Goal: Feedback & Contribution: Submit feedback/report problem

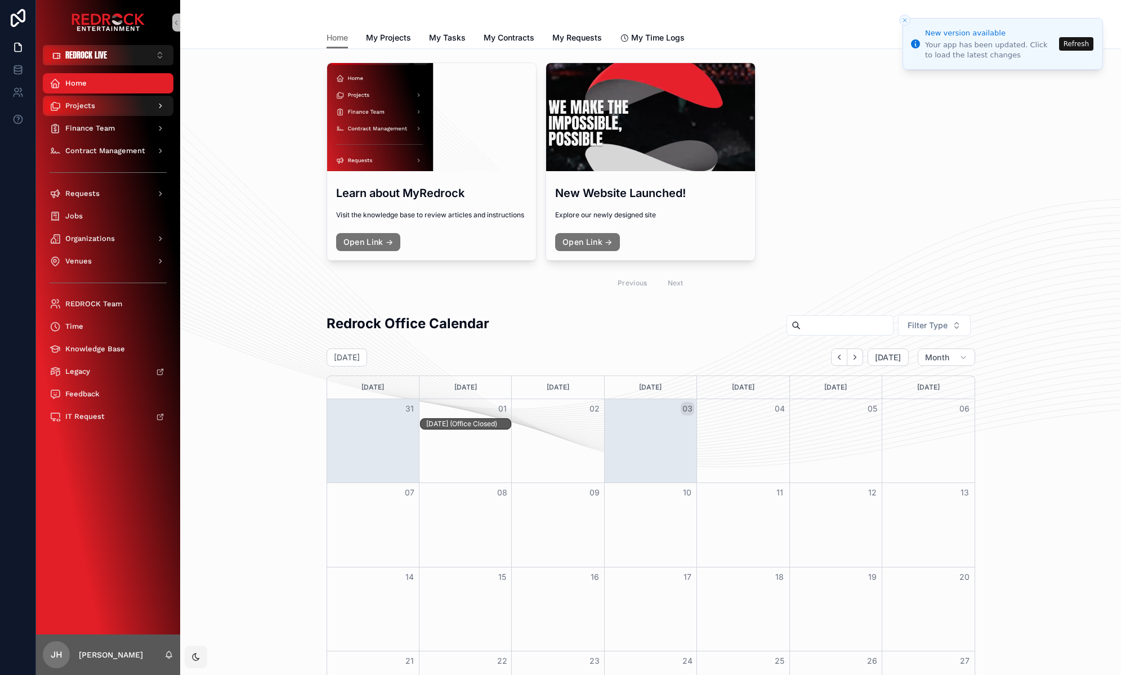
click at [124, 107] on div "Projects" at bounding box center [108, 106] width 117 height 18
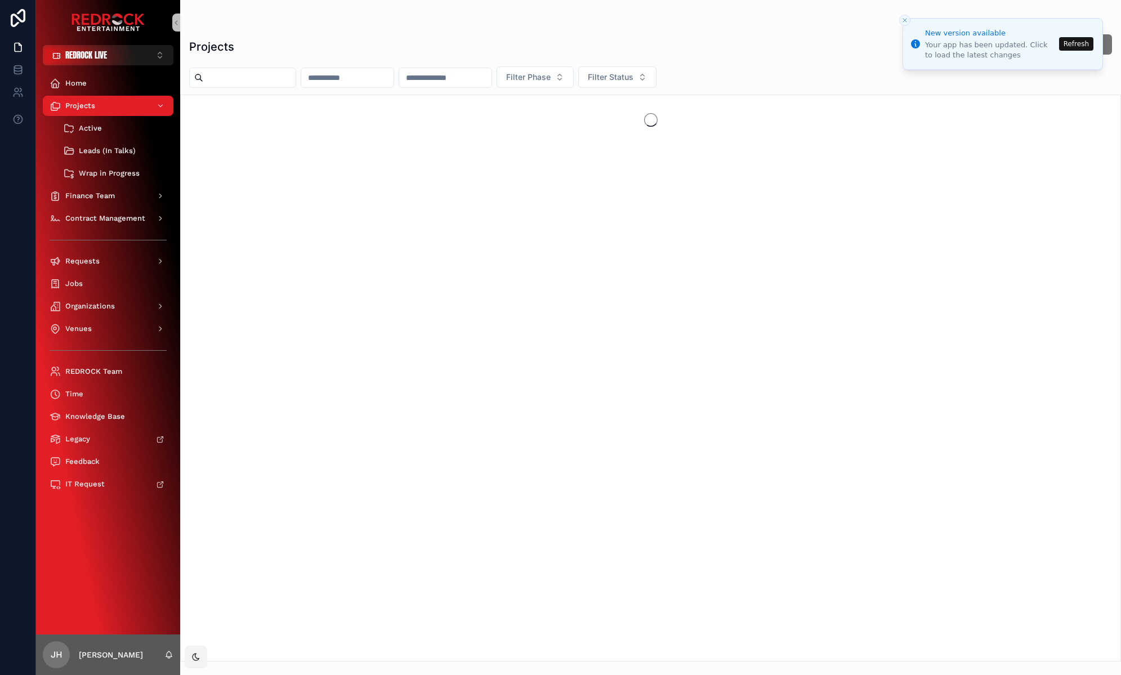
click at [1076, 44] on button "Refresh" at bounding box center [1076, 44] width 34 height 14
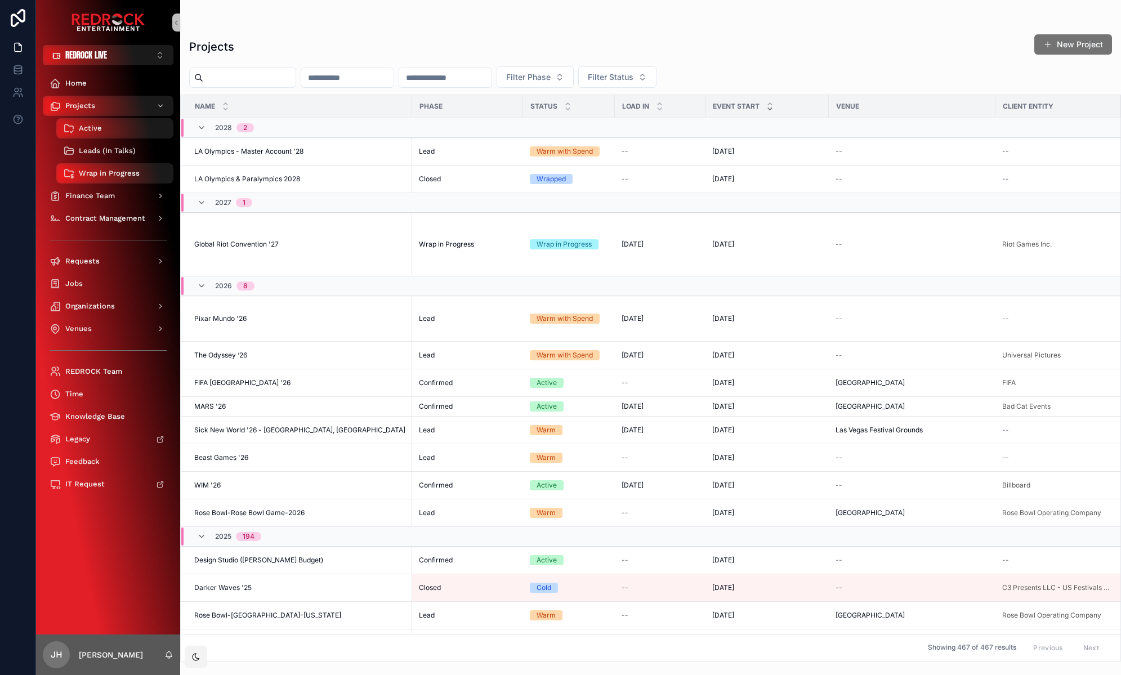
click at [113, 148] on span "Leads (In Talks)" at bounding box center [107, 150] width 57 height 9
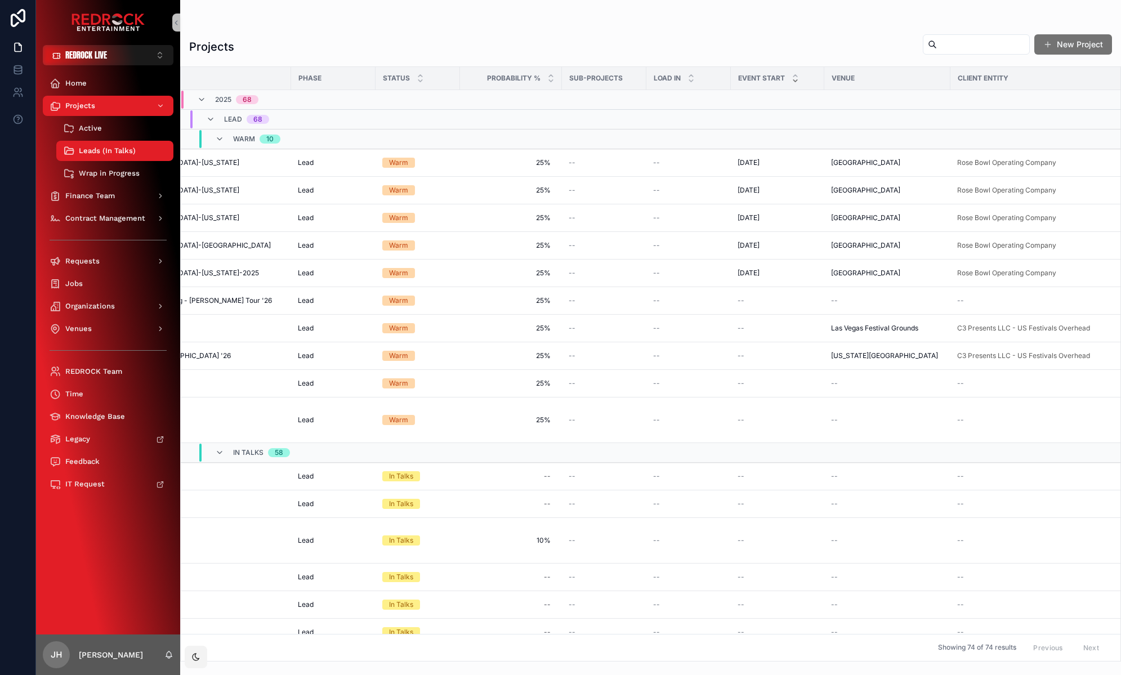
scroll to position [0, 311]
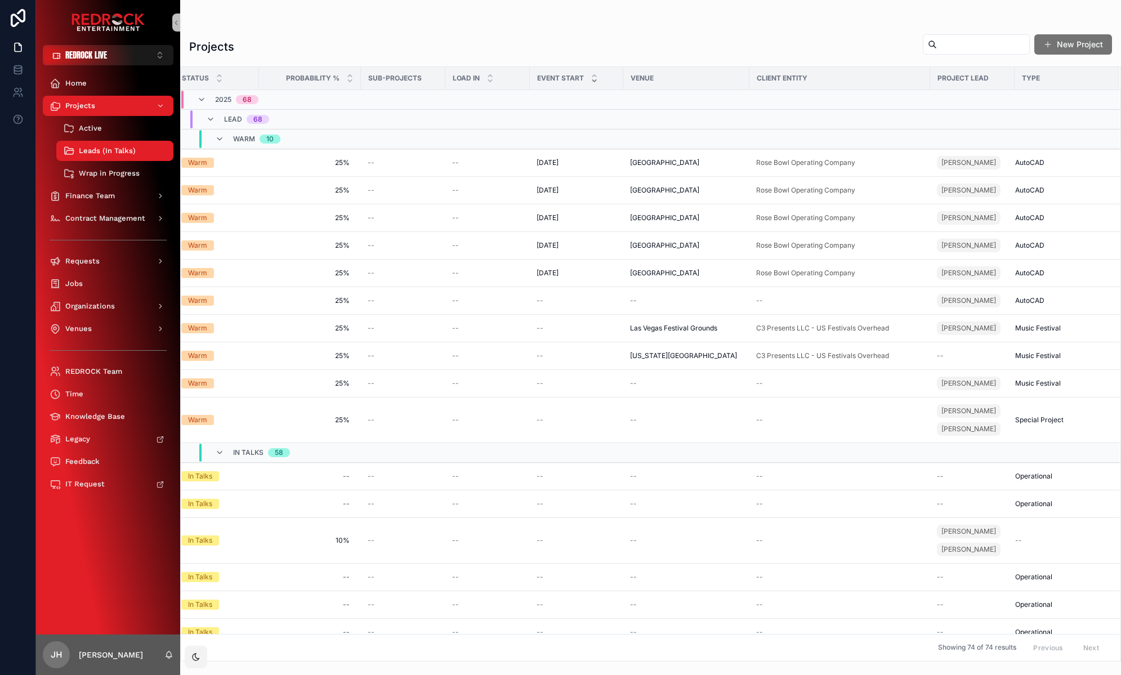
click at [947, 75] on span "Project Lead" at bounding box center [962, 78] width 51 height 9
click at [952, 76] on span "Project Lead" at bounding box center [962, 78] width 51 height 9
click at [937, 47] on input "scrollable content" at bounding box center [983, 45] width 92 height 16
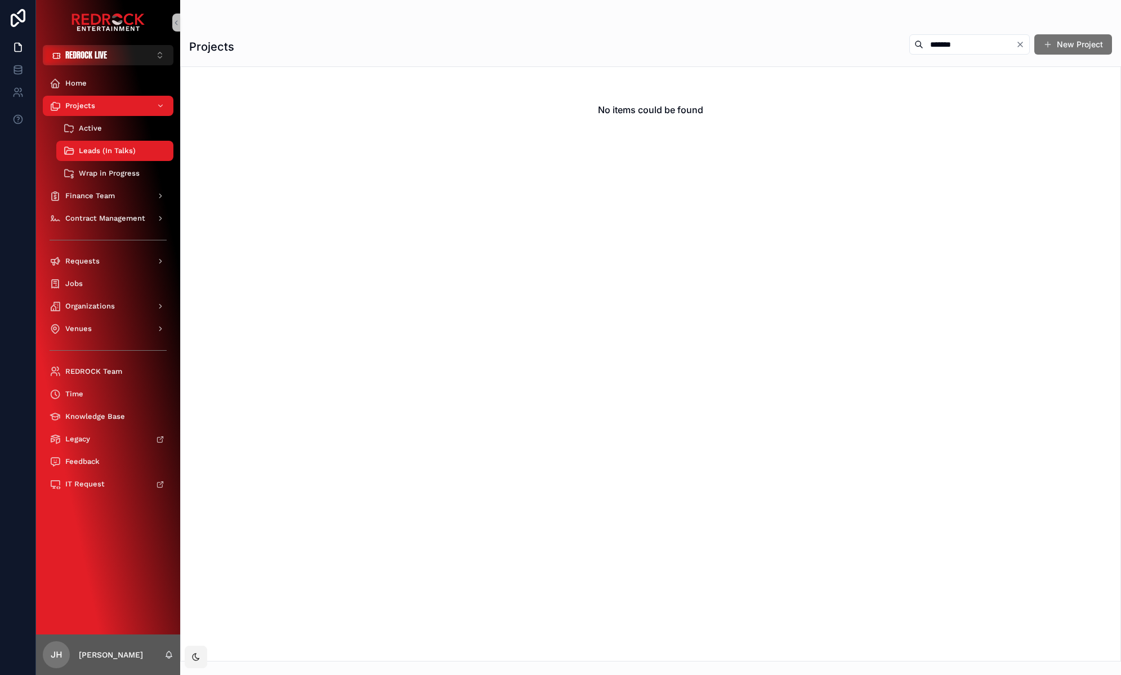
type input "*******"
click at [1022, 42] on icon "Clear" at bounding box center [1020, 44] width 5 height 5
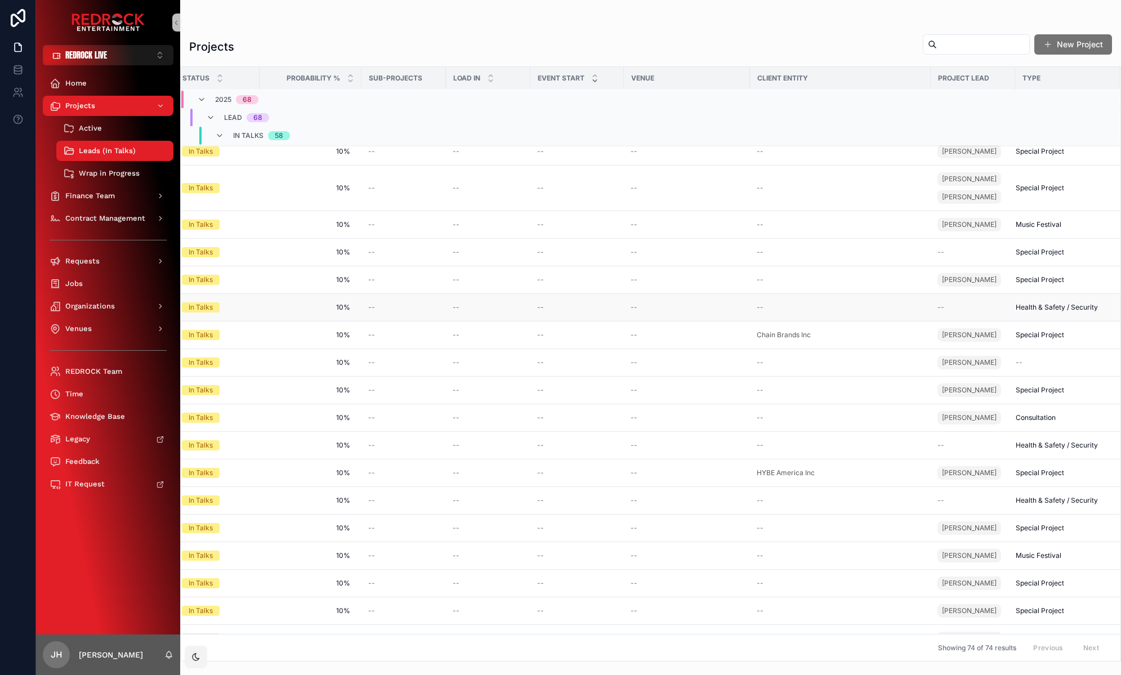
scroll to position [1815, 311]
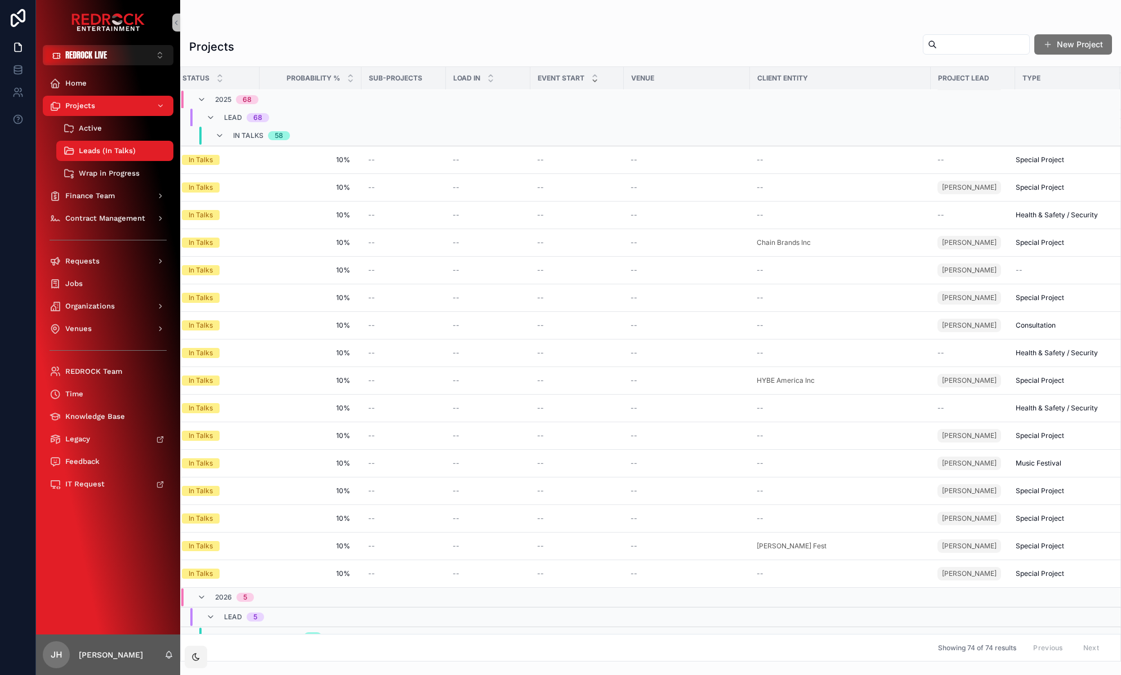
click at [966, 78] on span "Project Lead" at bounding box center [963, 78] width 51 height 9
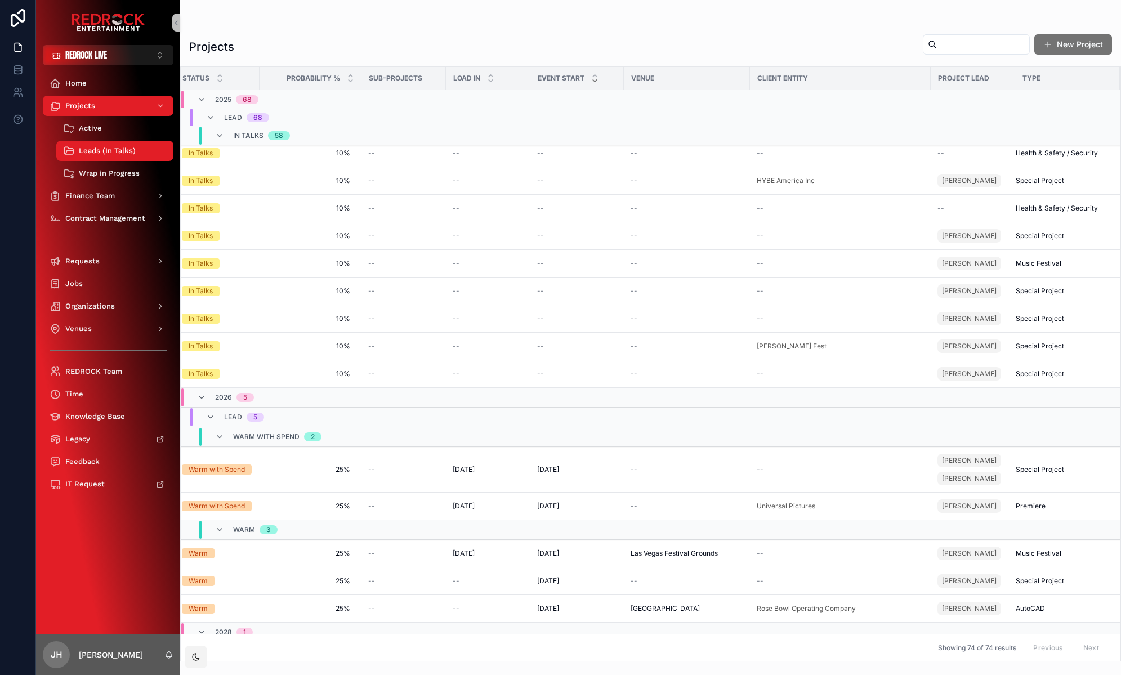
click at [954, 77] on span "Project Lead" at bounding box center [963, 78] width 51 height 9
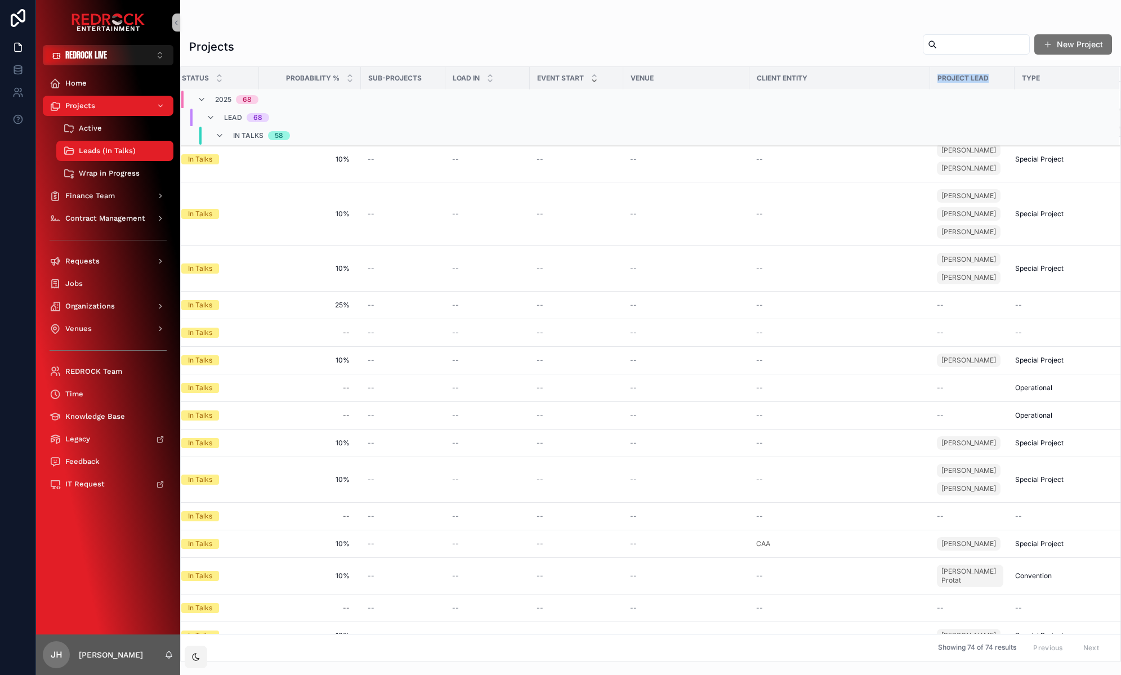
scroll to position [0, 311]
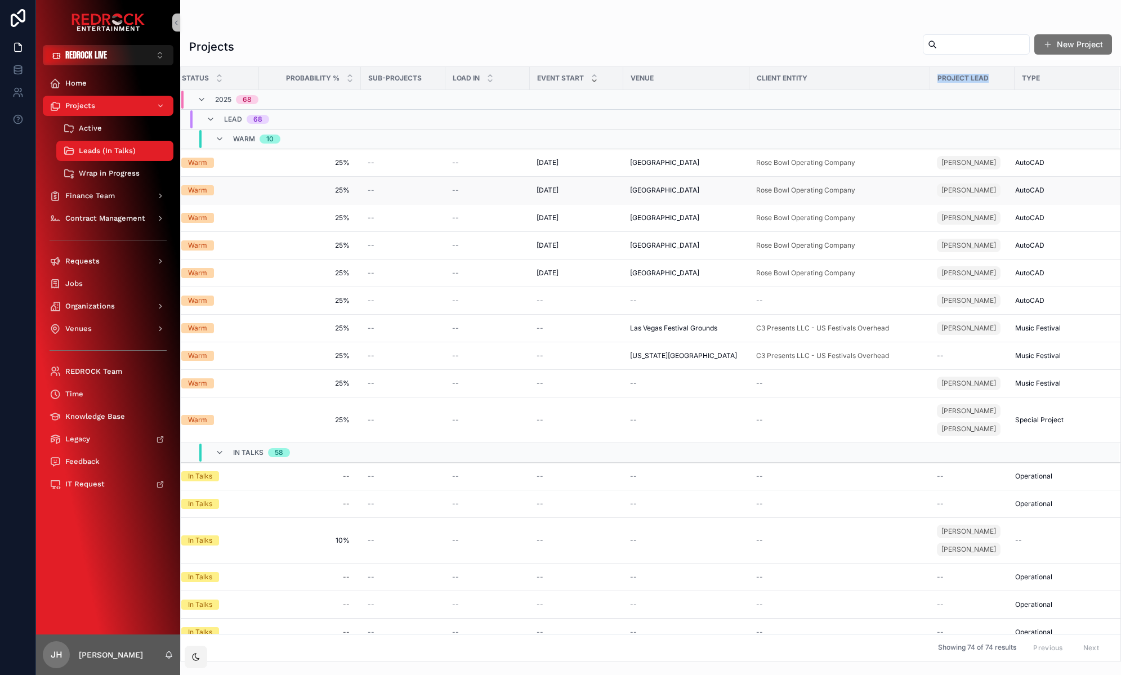
click at [1050, 180] on td "AutoCAD" at bounding box center [1066, 191] width 105 height 28
click at [952, 75] on span "Project Lead" at bounding box center [962, 78] width 51 height 9
click at [931, 98] on td "scrollable content" at bounding box center [972, 100] width 84 height 20
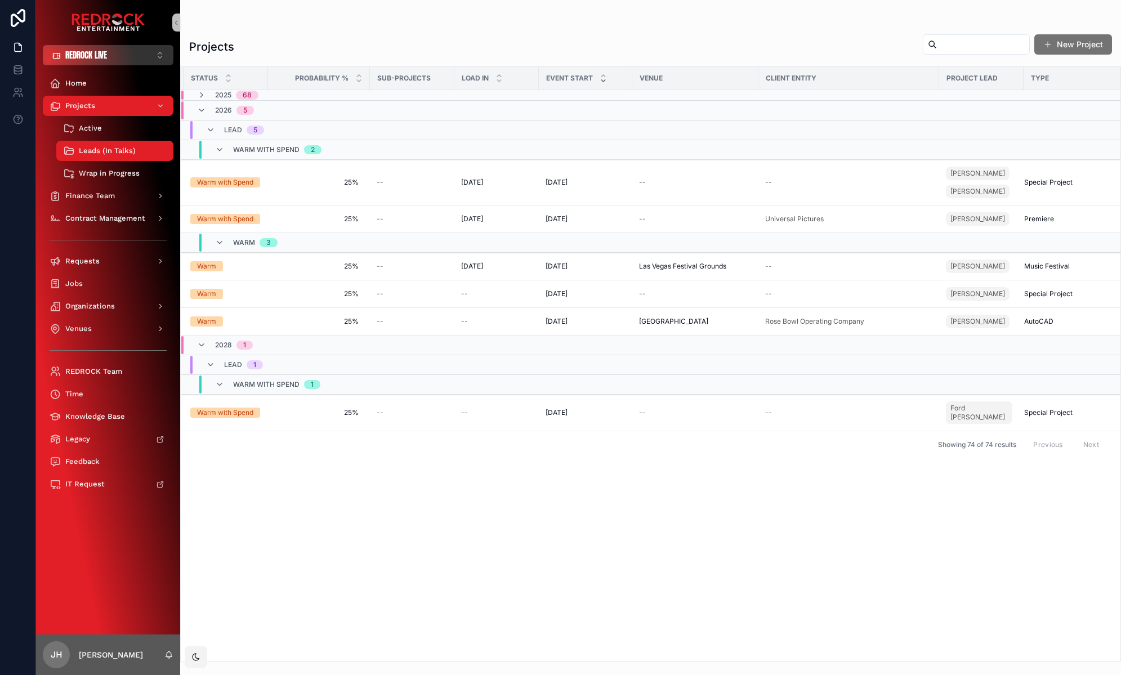
click at [162, 58] on button "REDROCK LIVE ⌥ 1" at bounding box center [108, 55] width 131 height 20
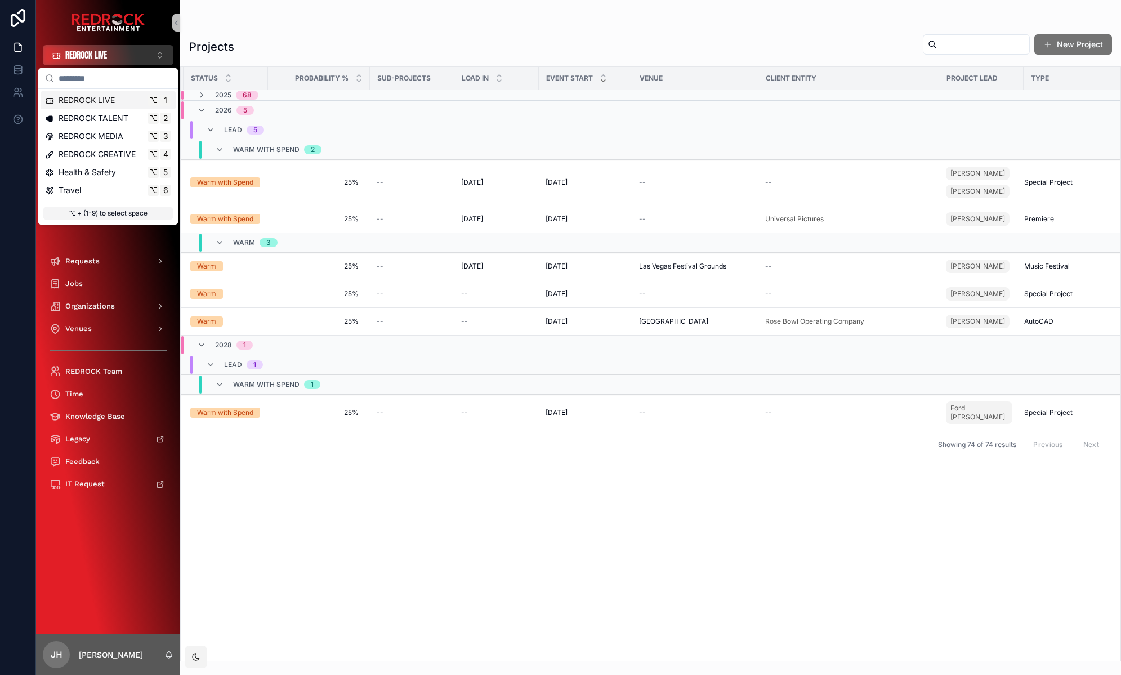
click at [158, 53] on button "REDROCK LIVE ⌥ 1" at bounding box center [108, 55] width 131 height 20
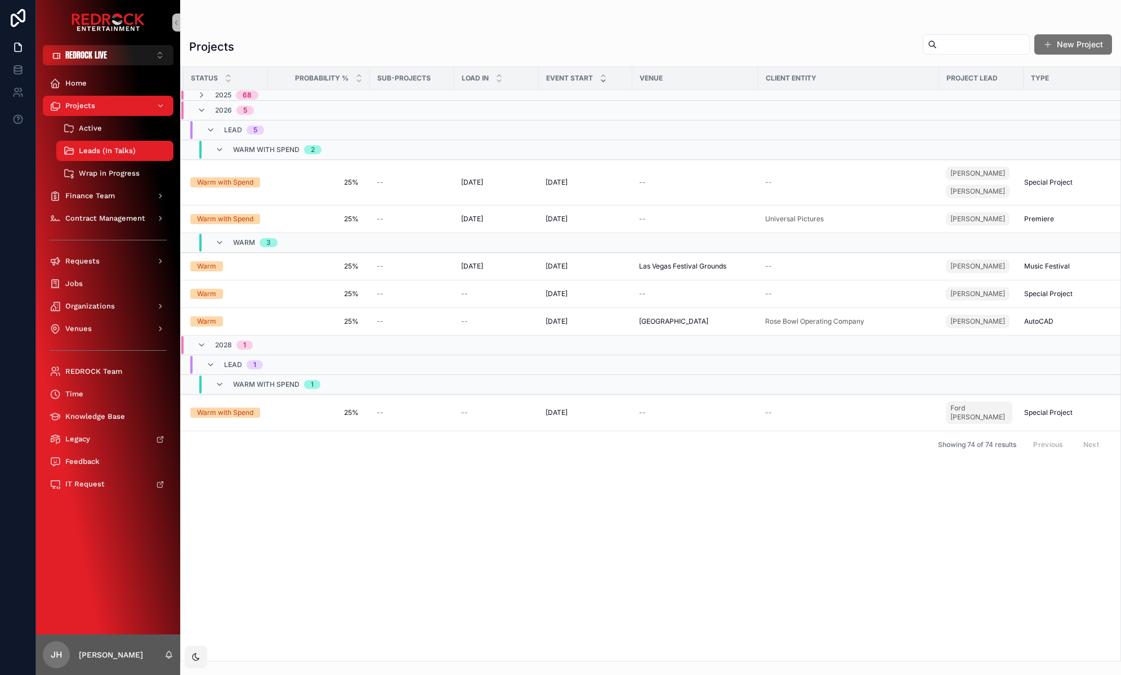
click at [951, 74] on span "Project Lead" at bounding box center [971, 78] width 51 height 9
click at [950, 77] on span "Project Lead" at bounding box center [971, 78] width 51 height 9
click at [951, 77] on span "Project Lead" at bounding box center [971, 78] width 51 height 9
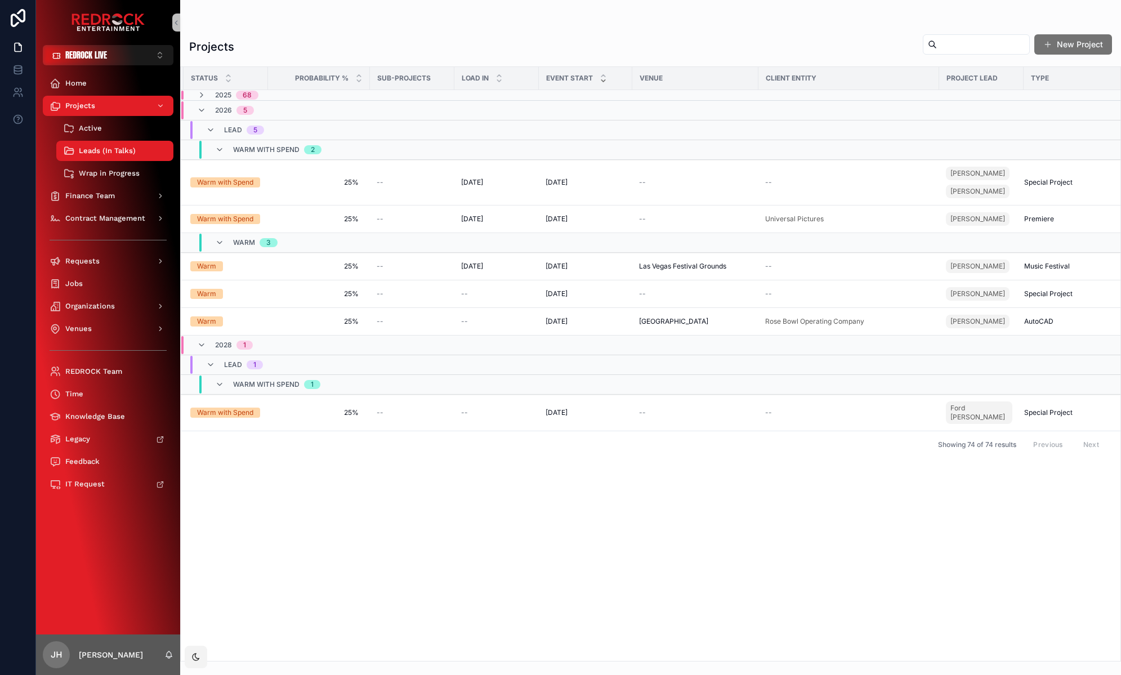
click at [961, 102] on td "scrollable content" at bounding box center [981, 111] width 84 height 20
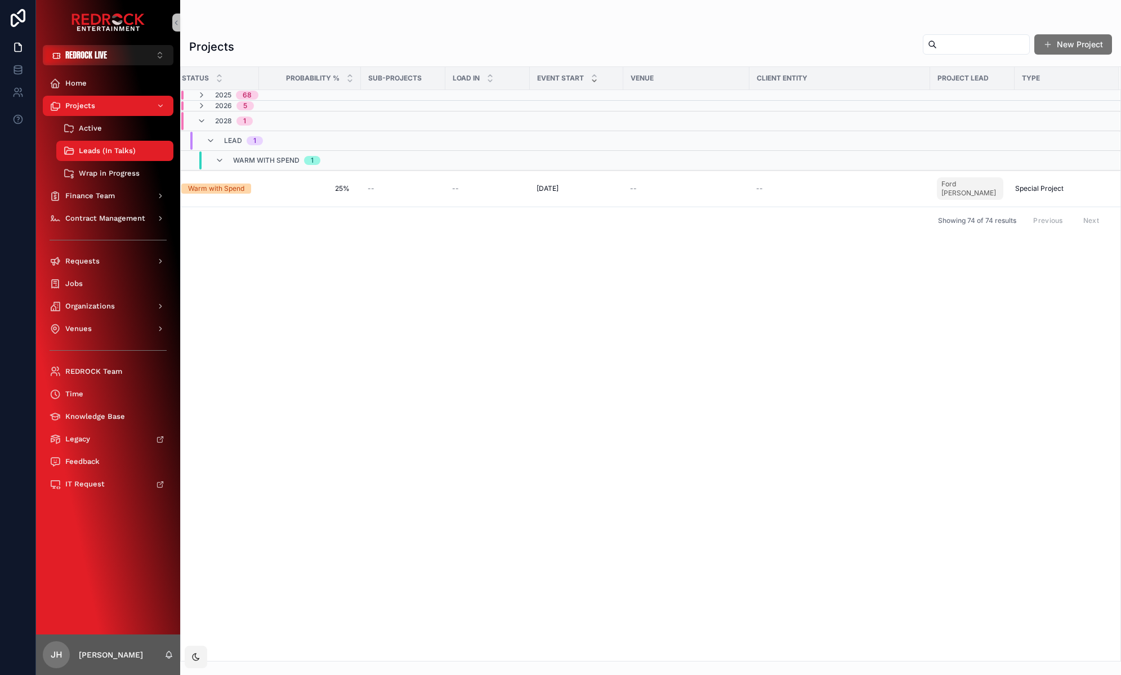
click at [968, 79] on span "Project Lead" at bounding box center [962, 78] width 51 height 9
click at [203, 96] on icon "scrollable content" at bounding box center [201, 95] width 9 height 9
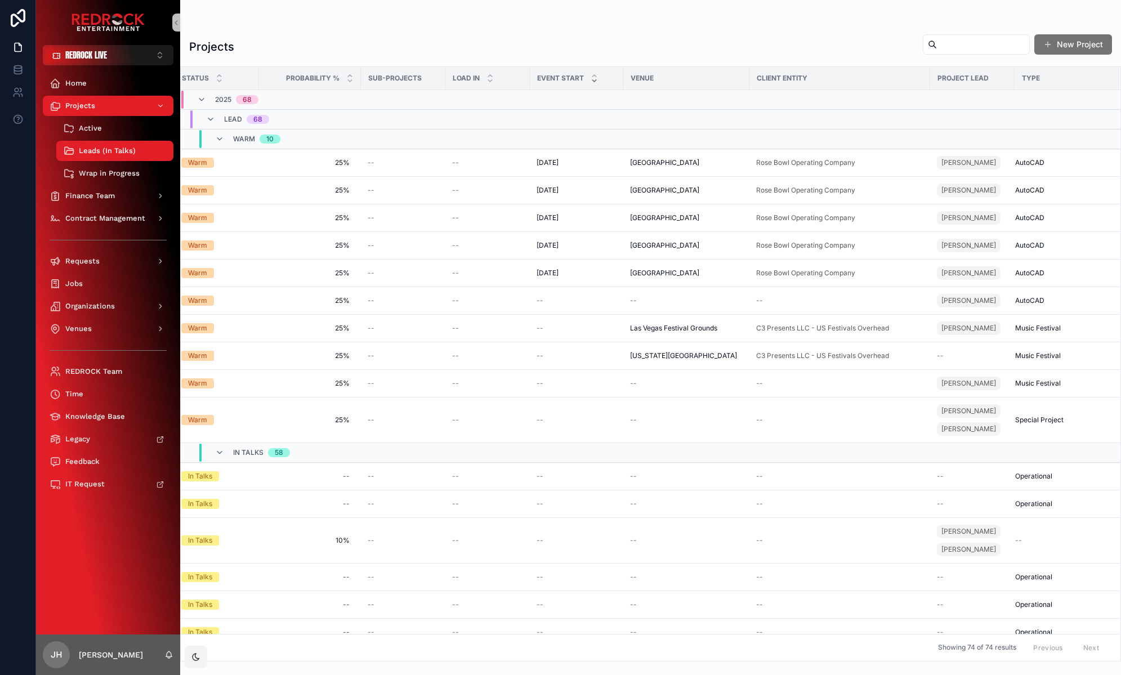
click at [968, 48] on input "scrollable content" at bounding box center [983, 45] width 92 height 16
type input "***"
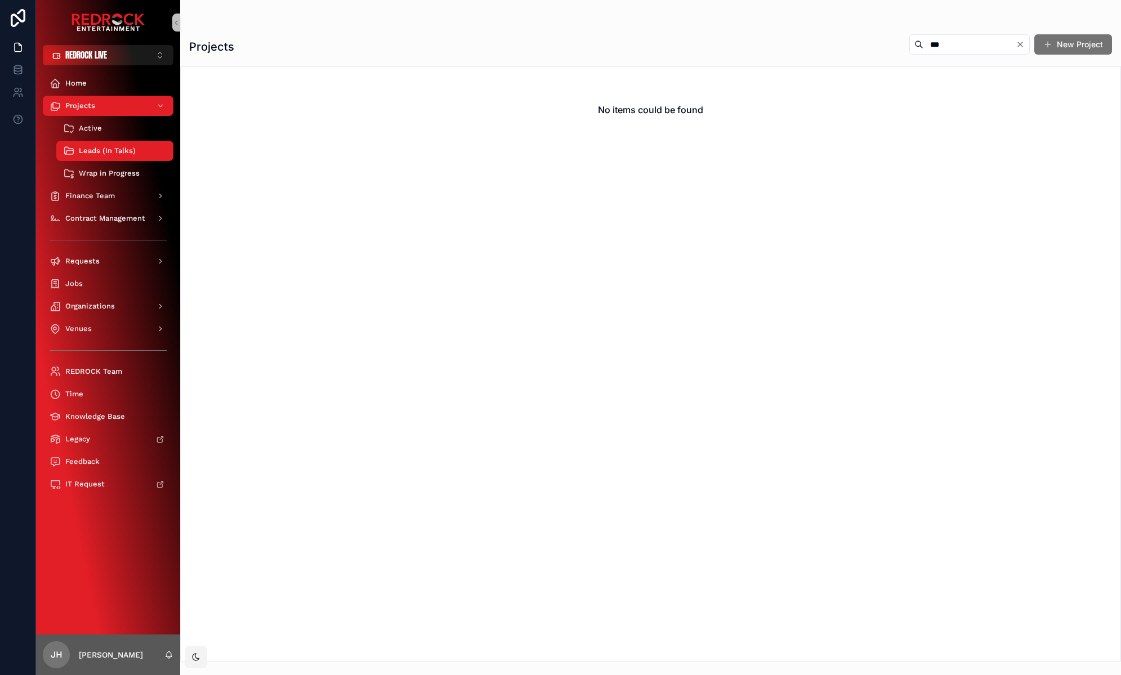
drag, startPoint x: 962, startPoint y: 45, endPoint x: 876, endPoint y: 44, distance: 85.6
click at [876, 44] on div "Projects *** New Project" at bounding box center [650, 47] width 923 height 26
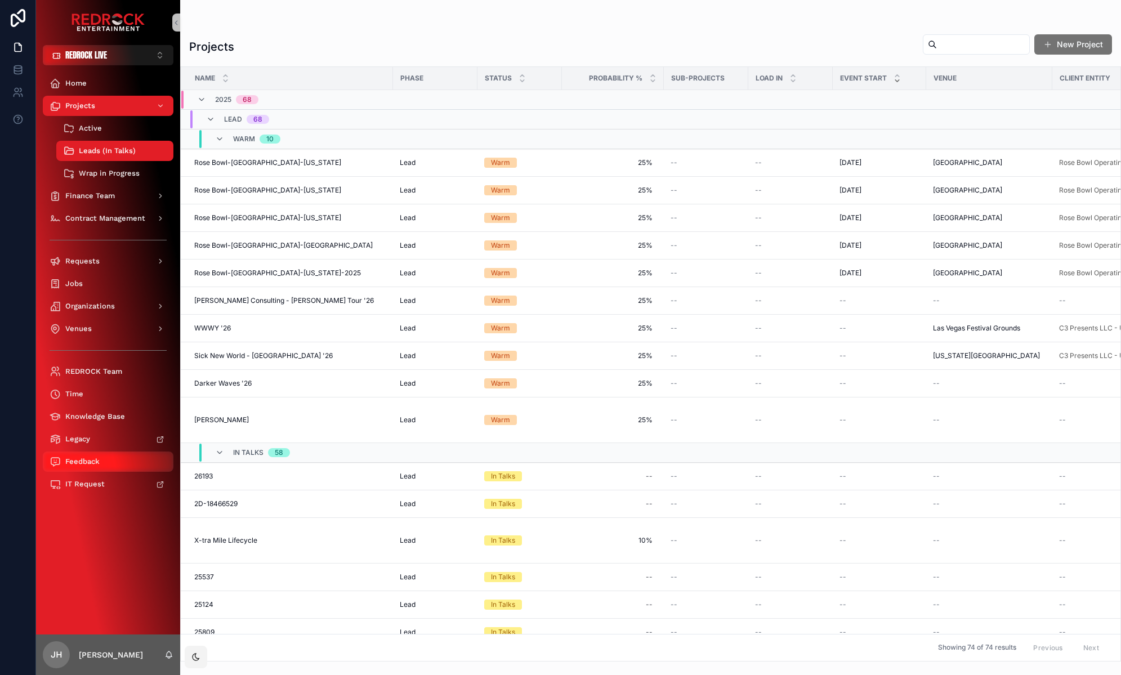
click at [92, 459] on span "Feedback" at bounding box center [82, 461] width 34 height 9
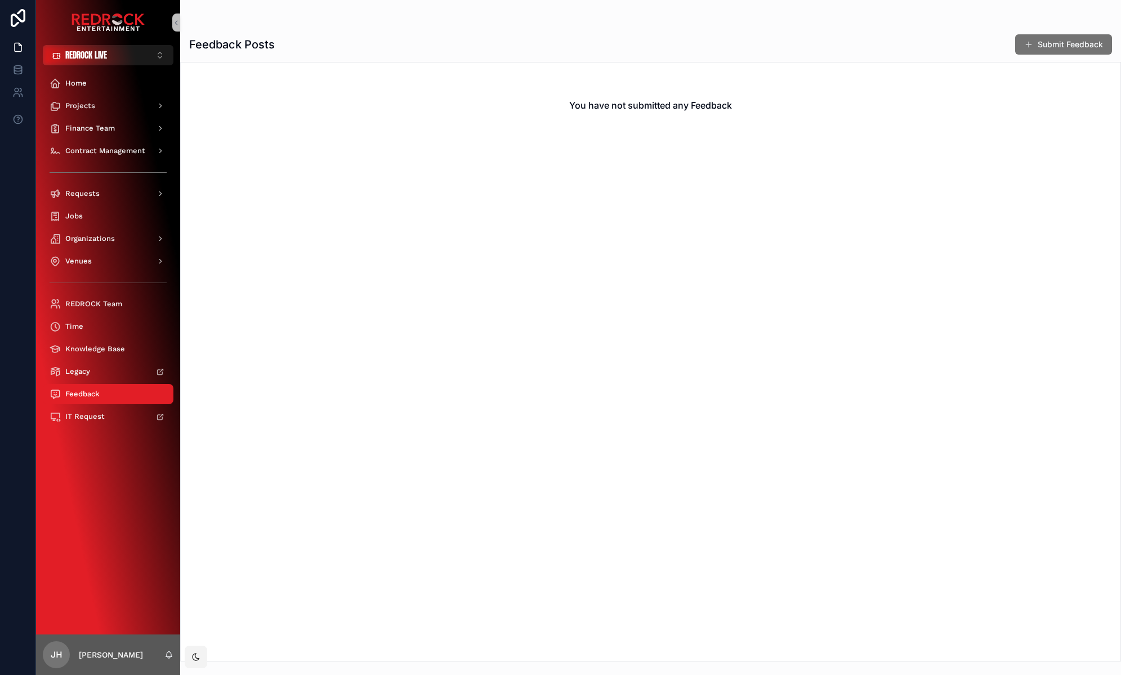
click at [1042, 55] on div "Submit Feedback" at bounding box center [1059, 44] width 106 height 21
click at [1041, 50] on button "Submit Feedback" at bounding box center [1064, 43] width 102 height 21
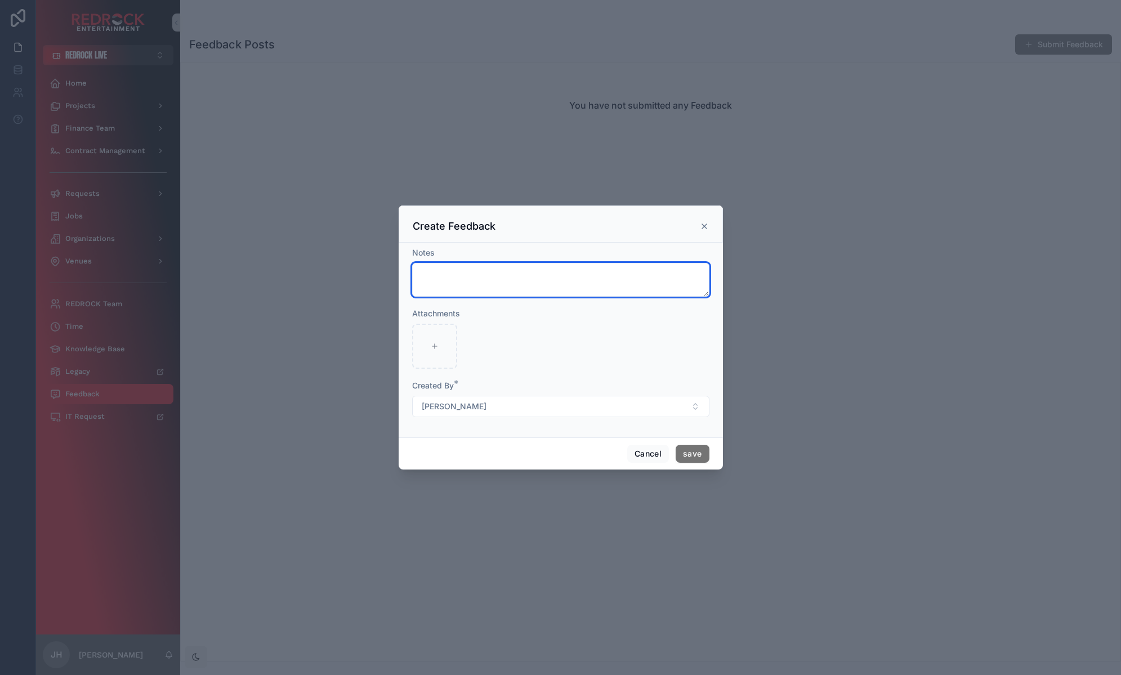
click at [437, 269] on textarea "scrollable content" at bounding box center [560, 280] width 297 height 34
type textarea "**********"
click at [651, 454] on button "Cancel" at bounding box center [648, 454] width 42 height 18
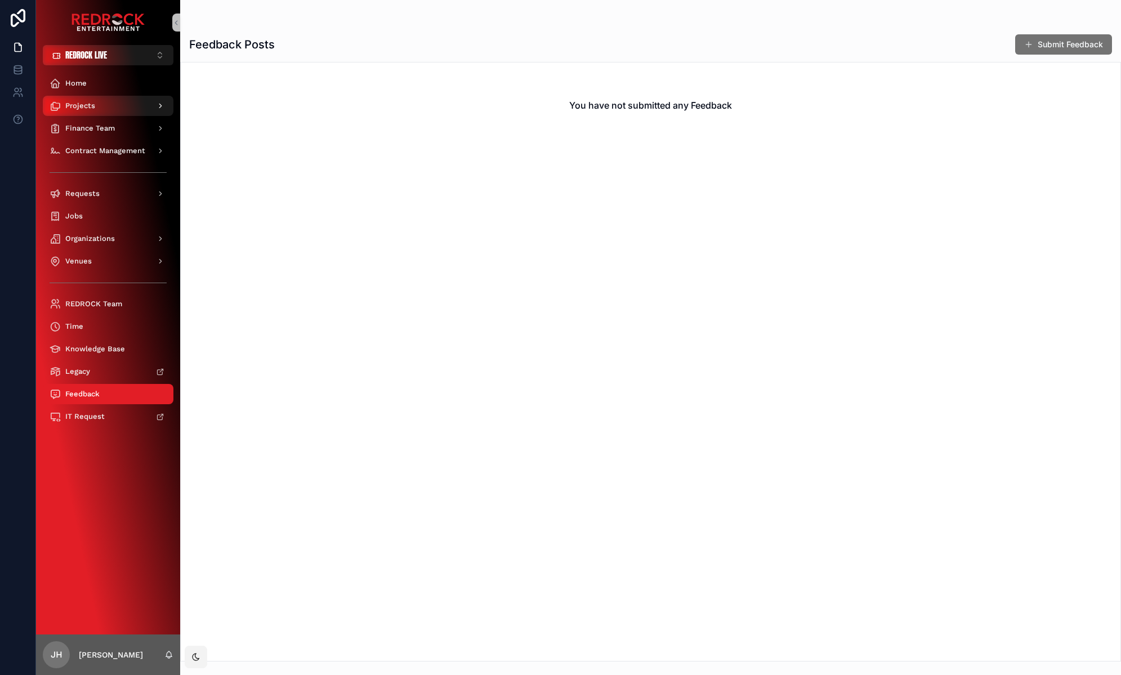
click at [134, 106] on div "Projects" at bounding box center [108, 106] width 117 height 18
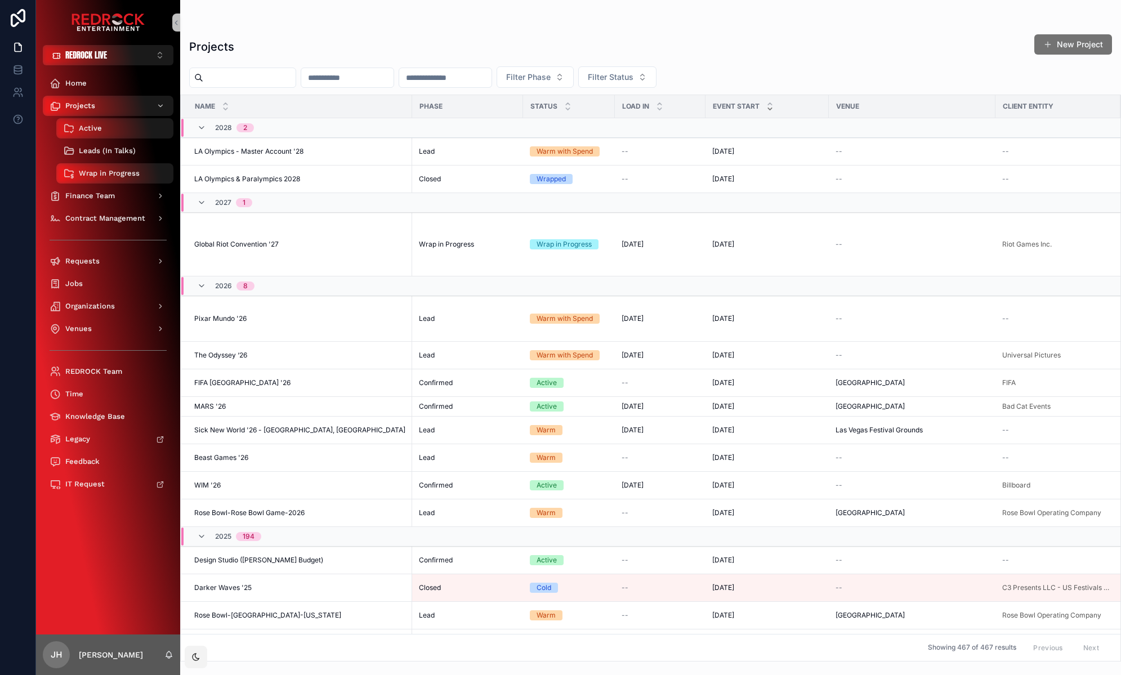
click at [118, 149] on span "Leads (In Talks)" at bounding box center [107, 150] width 57 height 9
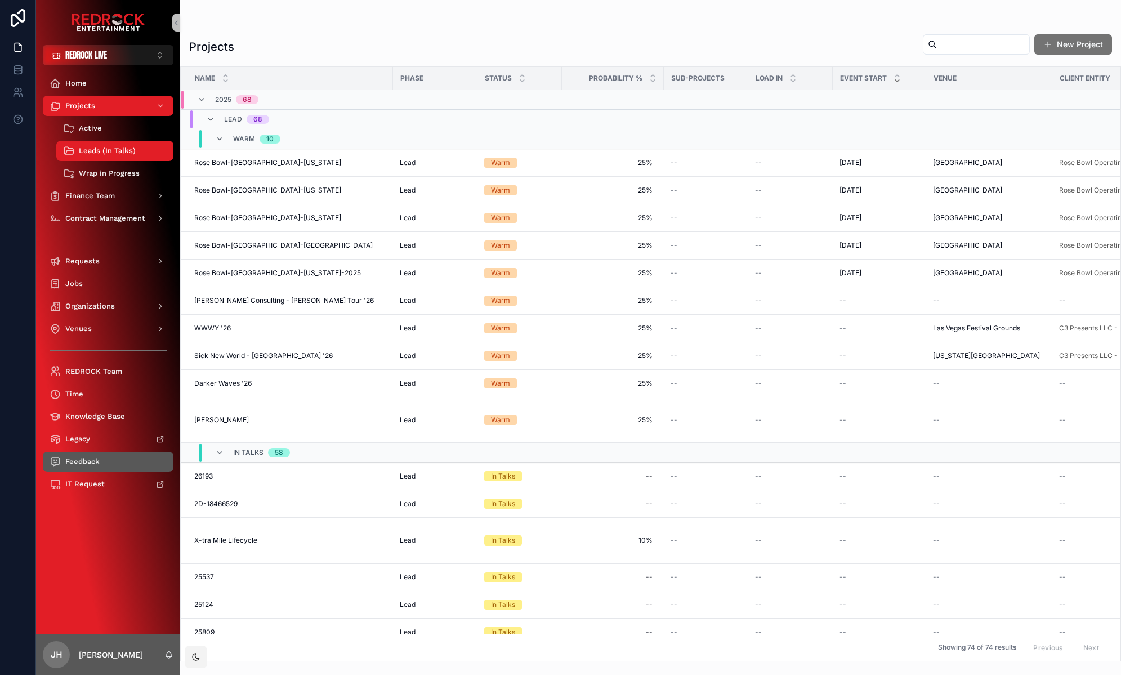
drag, startPoint x: 69, startPoint y: 460, endPoint x: 78, endPoint y: 449, distance: 13.6
click at [70, 460] on span "Feedback" at bounding box center [82, 461] width 34 height 9
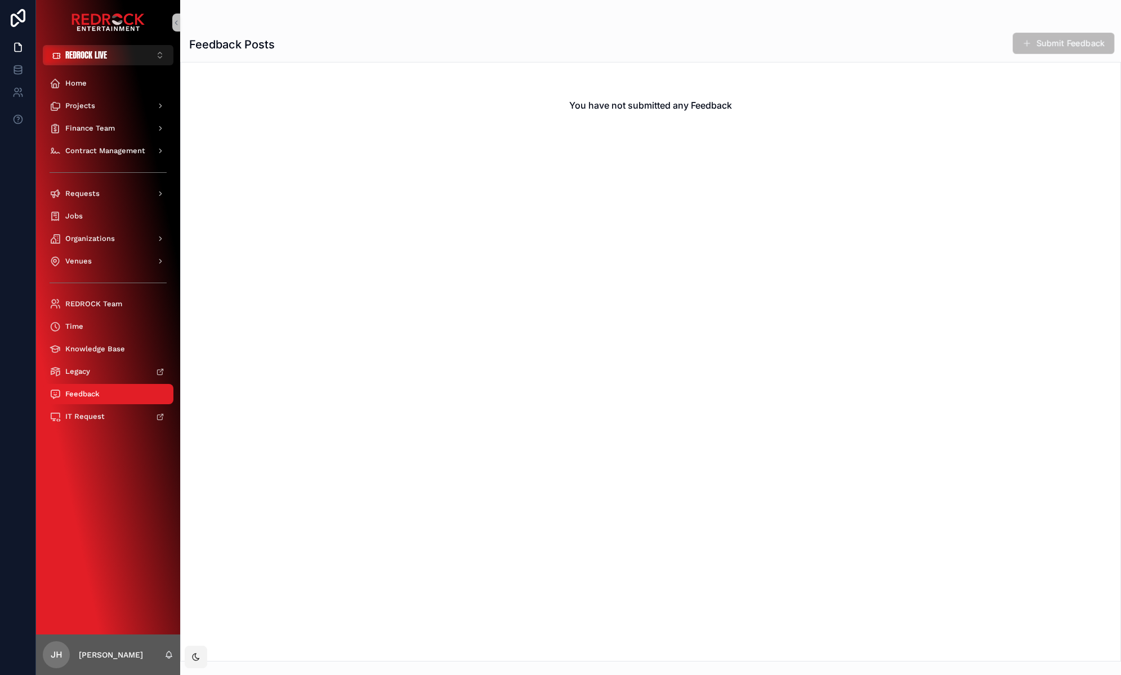
click at [1053, 46] on button "Submit Feedback" at bounding box center [1064, 43] width 102 height 21
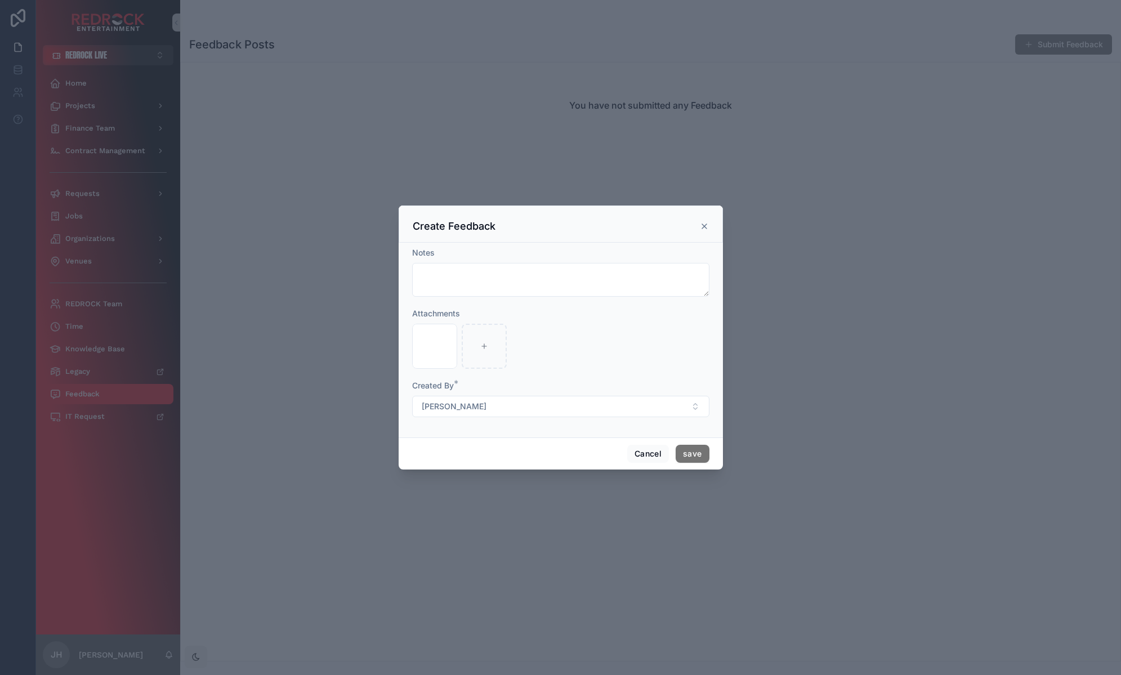
drag, startPoint x: 580, startPoint y: 377, endPoint x: 538, endPoint y: 356, distance: 47.3
click at [578, 377] on form "Notes Attachments Screenshot [DATE] 2.04.22 PM .png Created By * [PERSON_NAME]" at bounding box center [560, 337] width 297 height 181
click at [436, 274] on textarea "scrollable content" at bounding box center [560, 280] width 297 height 34
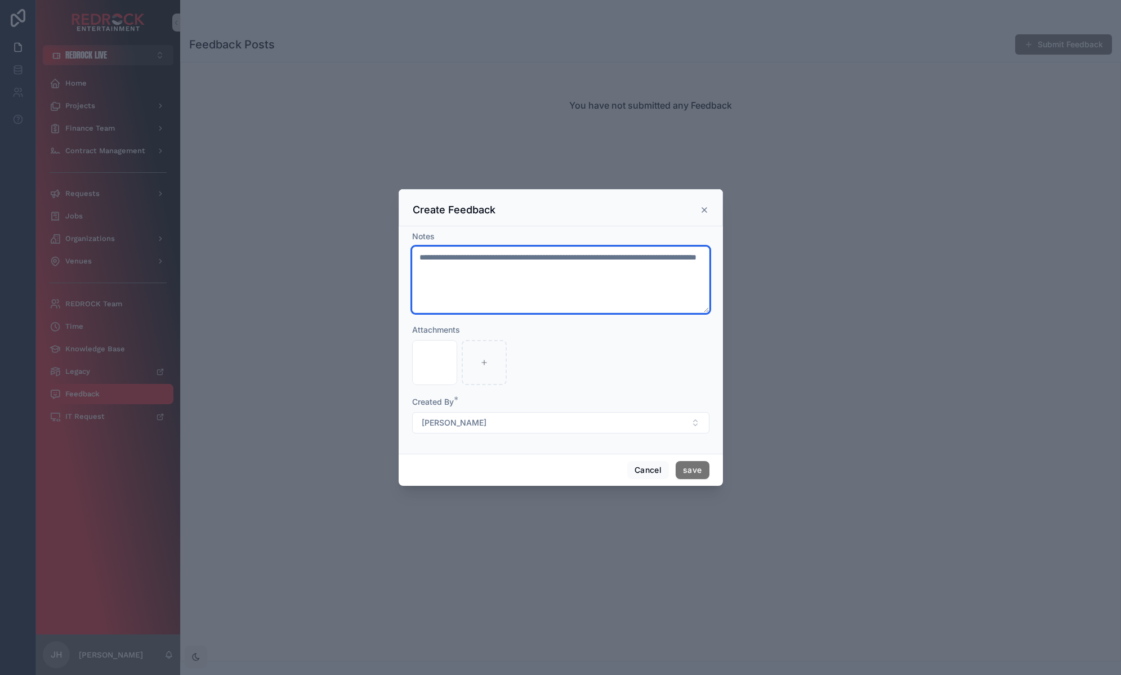
click at [505, 272] on textarea "**********" at bounding box center [560, 280] width 297 height 66
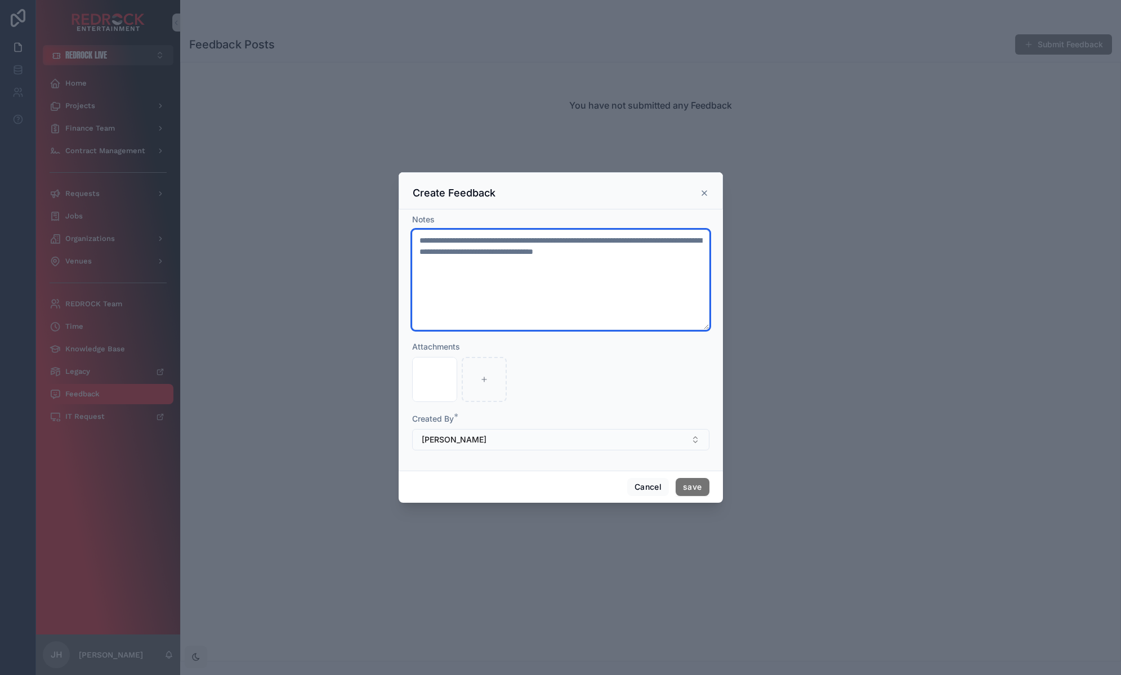
type textarea "**********"
click at [625, 436] on button "[PERSON_NAME]" at bounding box center [560, 439] width 297 height 21
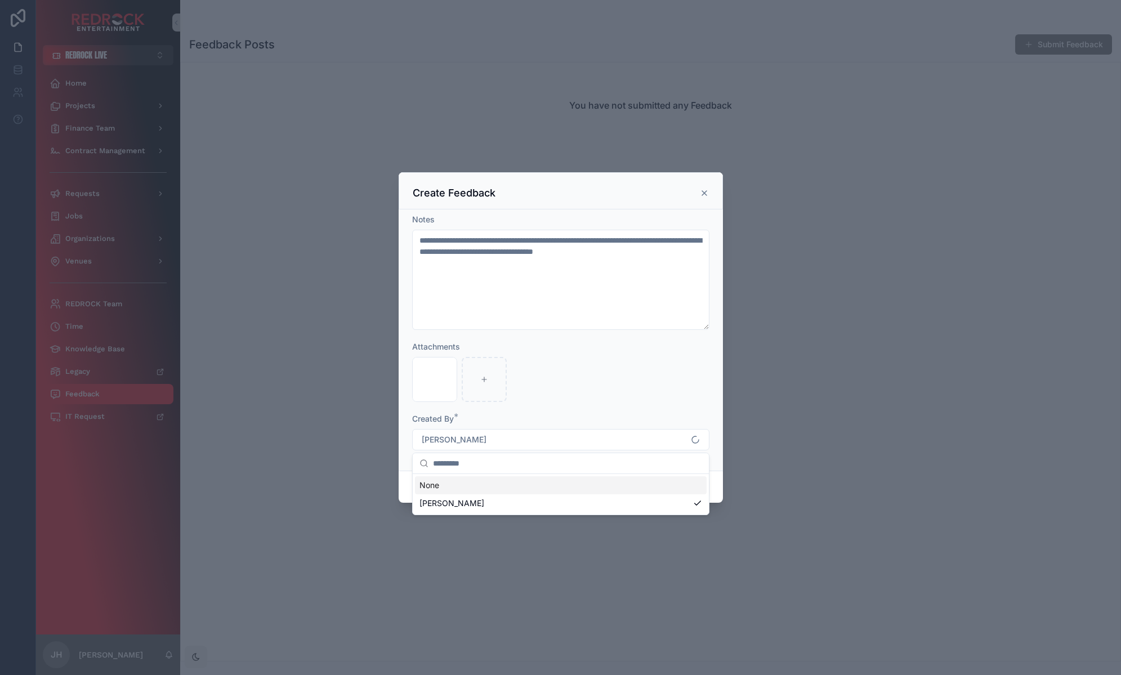
click at [695, 399] on div "Screenshot [DATE] 2.04.22 PM .png" at bounding box center [560, 379] width 297 height 45
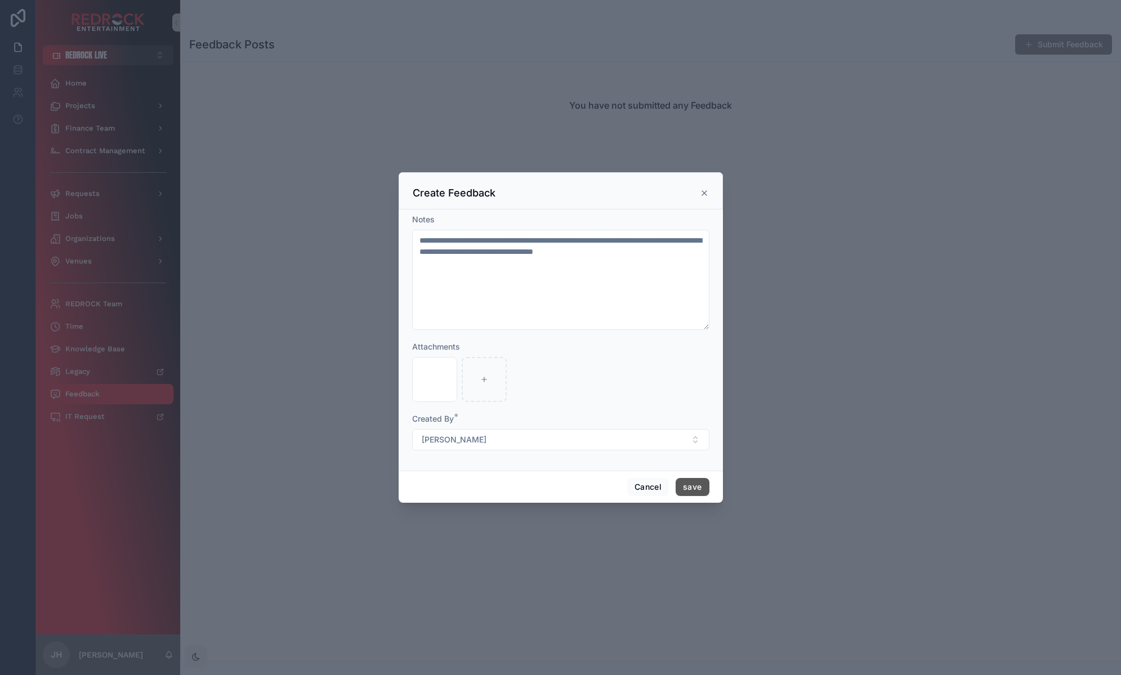
click at [703, 489] on button "save" at bounding box center [692, 487] width 33 height 18
